Goal: Complete application form

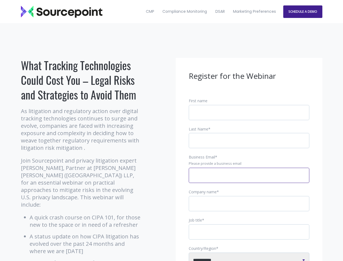
click at [249, 180] on input "Business Email *" at bounding box center [249, 175] width 121 height 15
